Goal: Navigation & Orientation: Find specific page/section

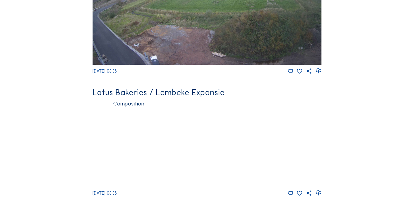
scroll to position [354, 0]
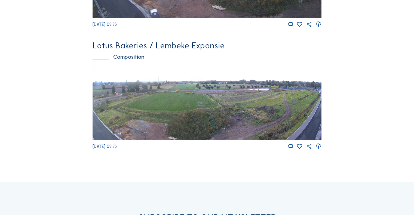
click at [234, 124] on img at bounding box center [207, 102] width 229 height 75
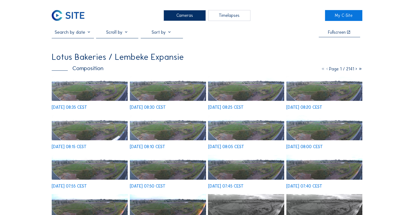
click at [98, 88] on img at bounding box center [90, 88] width 76 height 25
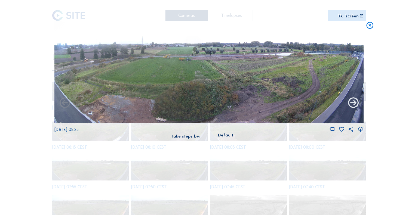
click at [355, 103] on icon at bounding box center [353, 103] width 13 height 13
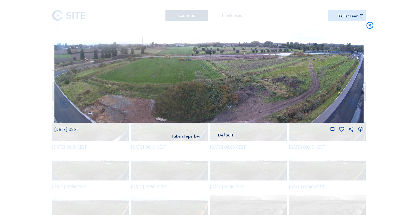
click at [355, 103] on icon at bounding box center [353, 103] width 13 height 13
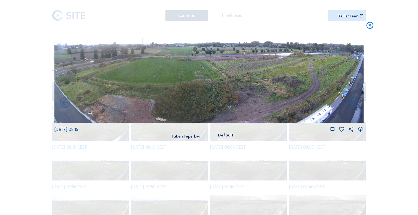
click at [355, 103] on icon at bounding box center [353, 103] width 13 height 13
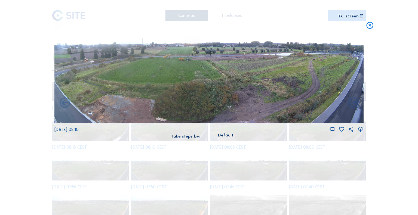
click at [355, 103] on icon at bounding box center [353, 103] width 13 height 13
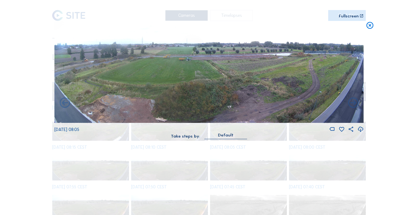
click at [355, 103] on icon at bounding box center [353, 103] width 13 height 13
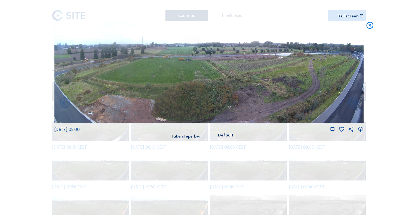
click at [355, 103] on icon at bounding box center [353, 103] width 13 height 13
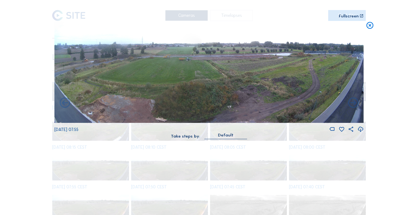
click at [355, 103] on icon at bounding box center [353, 103] width 13 height 13
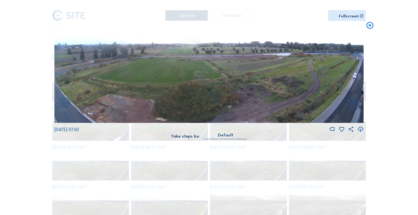
click at [355, 103] on icon at bounding box center [353, 103] width 13 height 13
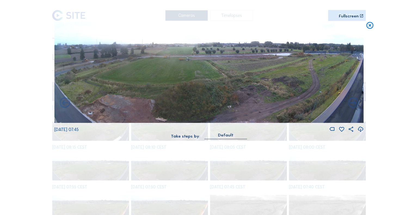
click at [355, 103] on icon at bounding box center [353, 103] width 13 height 13
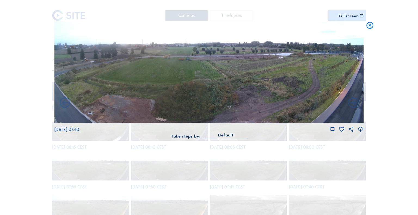
click at [355, 103] on icon at bounding box center [353, 103] width 13 height 13
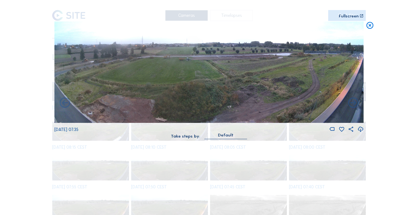
click at [355, 103] on icon at bounding box center [353, 103] width 13 height 13
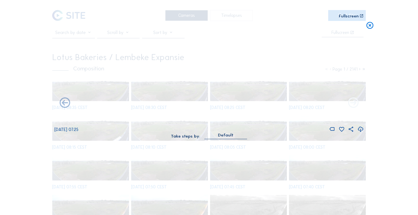
click at [349, 104] on icon at bounding box center [353, 103] width 13 height 13
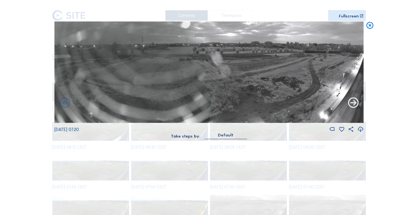
click at [352, 104] on icon at bounding box center [353, 103] width 13 height 13
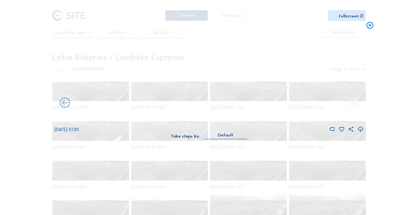
click at [357, 102] on icon at bounding box center [353, 103] width 13 height 13
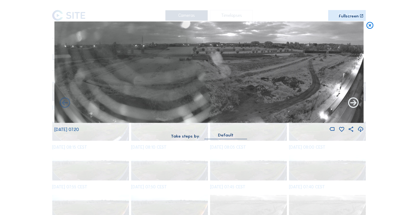
click at [356, 102] on icon at bounding box center [353, 103] width 13 height 13
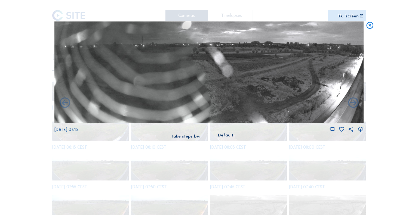
click at [356, 102] on icon at bounding box center [353, 103] width 13 height 13
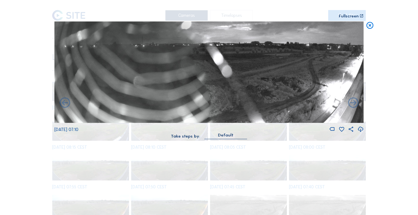
click at [356, 102] on icon at bounding box center [353, 103] width 13 height 13
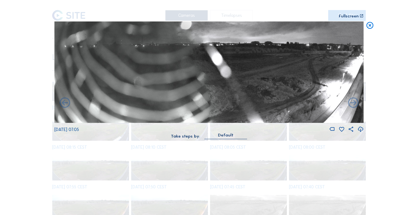
click at [356, 102] on icon at bounding box center [353, 103] width 13 height 13
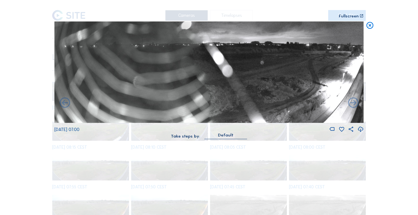
click at [356, 102] on icon at bounding box center [353, 103] width 13 height 13
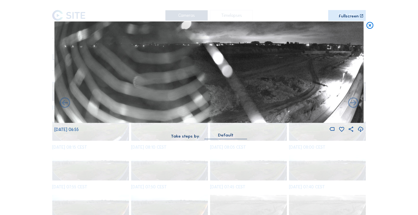
click at [356, 102] on icon at bounding box center [353, 103] width 13 height 13
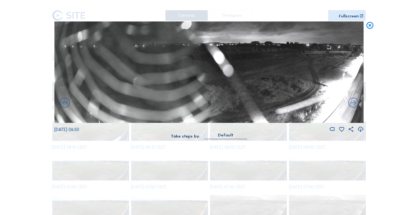
click at [356, 102] on icon at bounding box center [353, 103] width 13 height 13
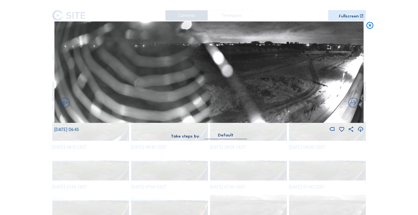
click at [356, 102] on icon at bounding box center [353, 103] width 13 height 13
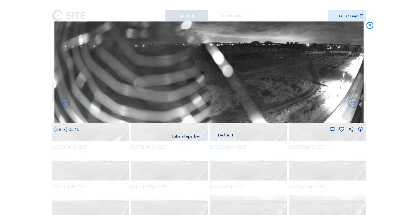
click at [356, 102] on icon at bounding box center [353, 103] width 13 height 13
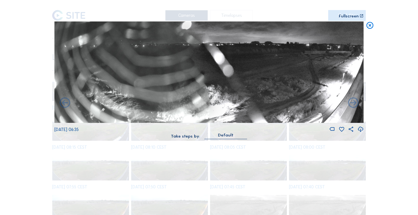
click at [356, 102] on icon at bounding box center [353, 103] width 13 height 13
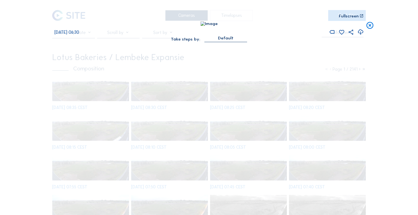
click at [356, 102] on div "Scroll to travel through time | Press 'Alt' Button + Scroll to Zoom | Click and…" at bounding box center [209, 107] width 418 height 215
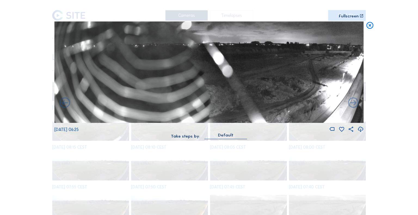
click at [368, 26] on icon at bounding box center [370, 25] width 8 height 9
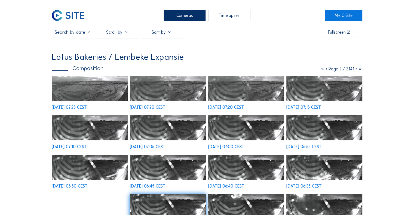
click at [64, 16] on img at bounding box center [68, 15] width 32 height 11
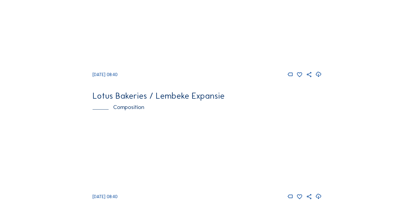
scroll to position [327, 0]
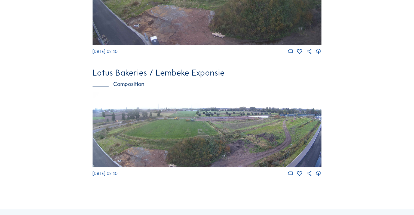
click at [162, 130] on img at bounding box center [207, 129] width 229 height 75
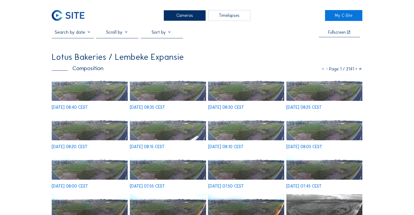
click at [81, 81] on img at bounding box center [90, 88] width 76 height 25
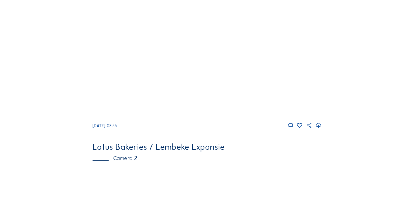
scroll to position [27, 0]
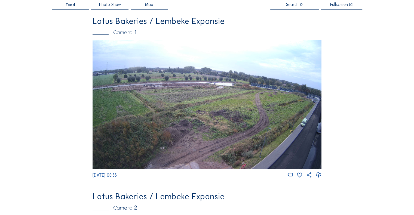
click at [193, 81] on img at bounding box center [207, 104] width 229 height 129
